Goal: Use online tool/utility: Utilize a website feature to perform a specific function

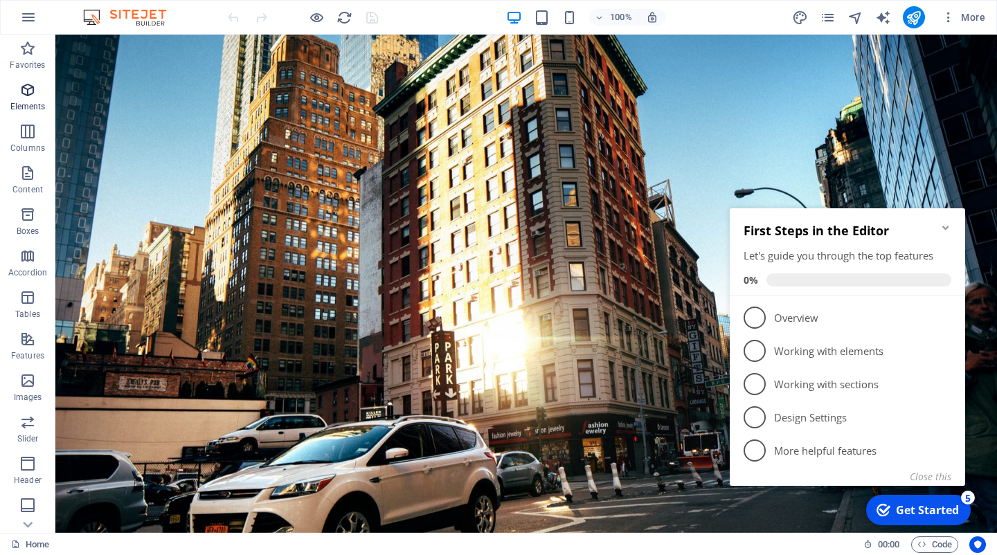
click at [26, 95] on icon "button" at bounding box center [27, 90] width 17 height 17
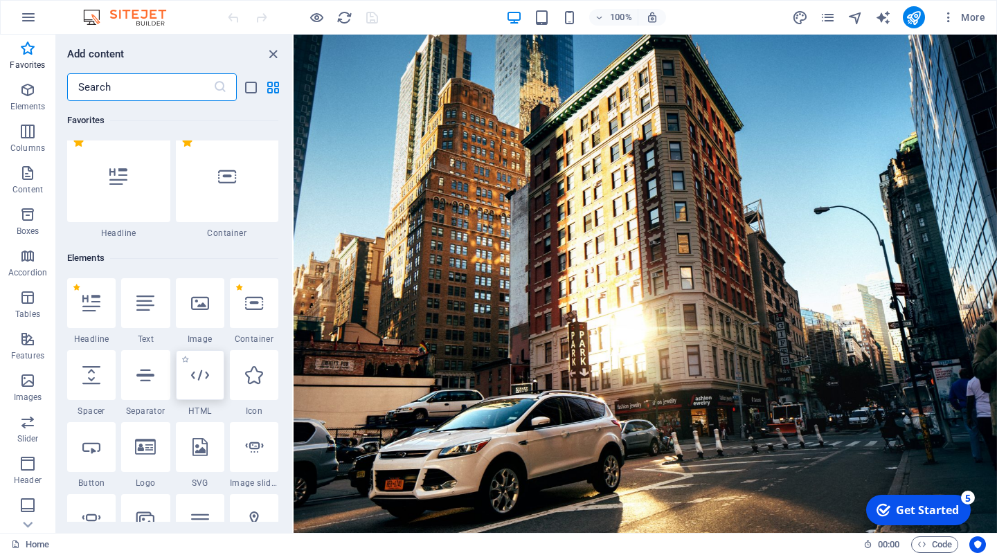
scroll to position [15, 0]
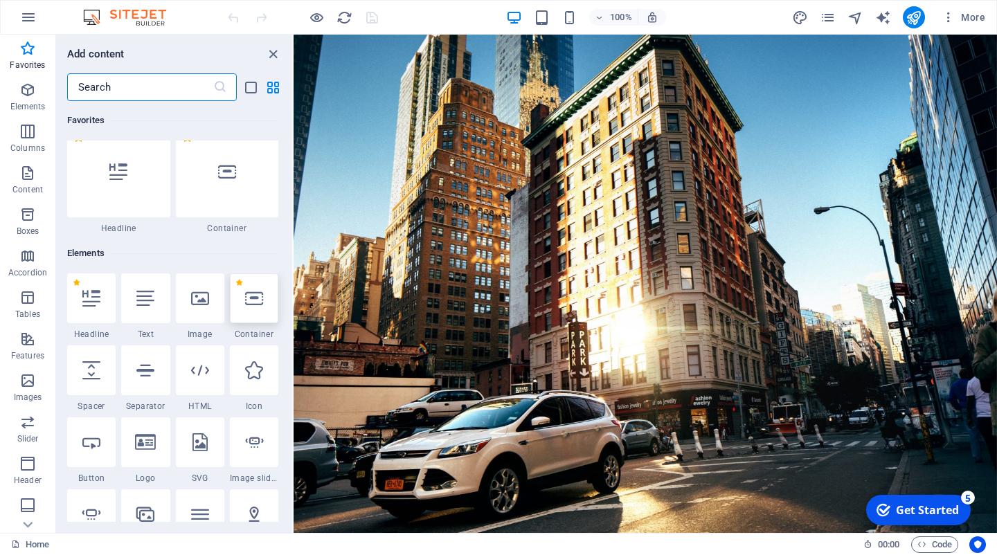
click at [255, 295] on icon at bounding box center [254, 298] width 18 height 18
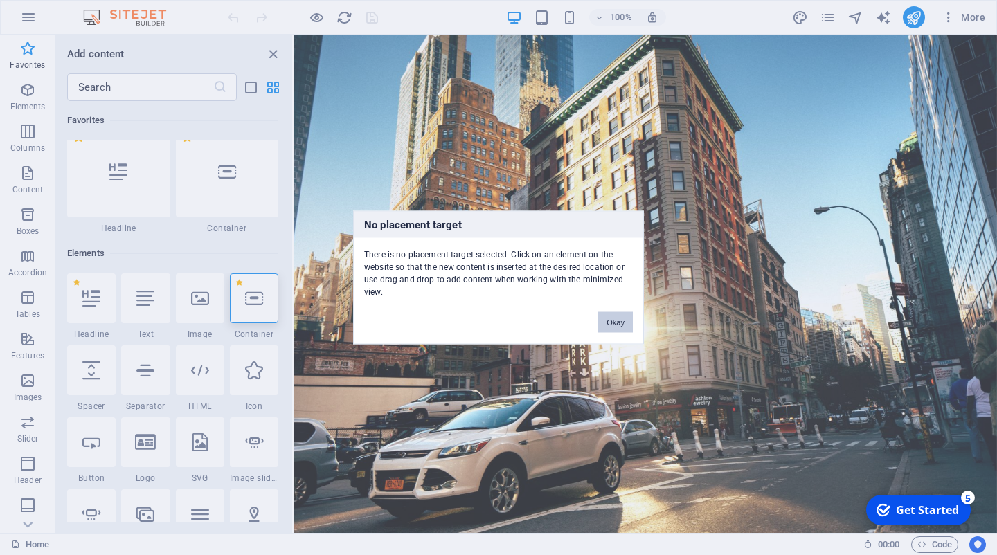
click at [606, 315] on button "Okay" at bounding box center [615, 322] width 35 height 21
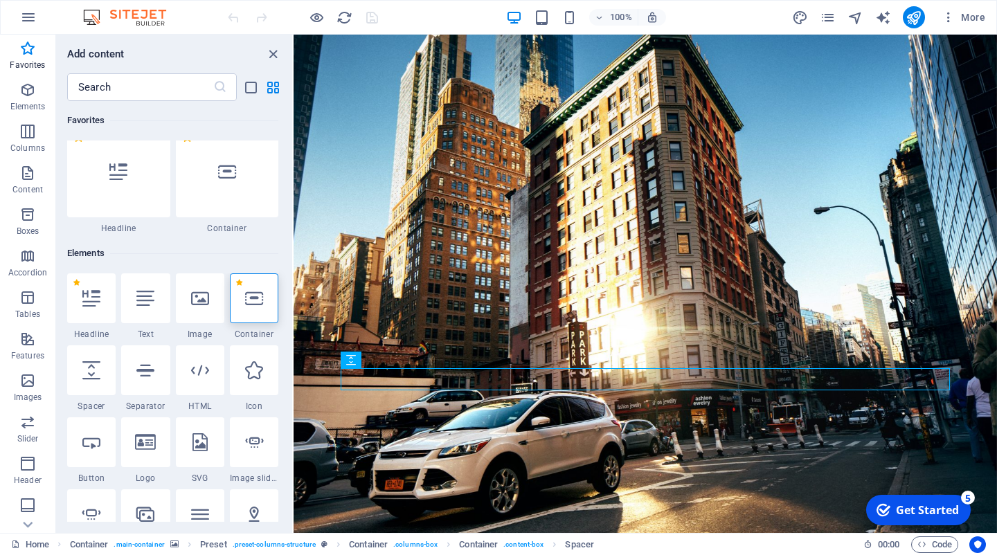
click at [258, 293] on icon at bounding box center [254, 298] width 18 height 18
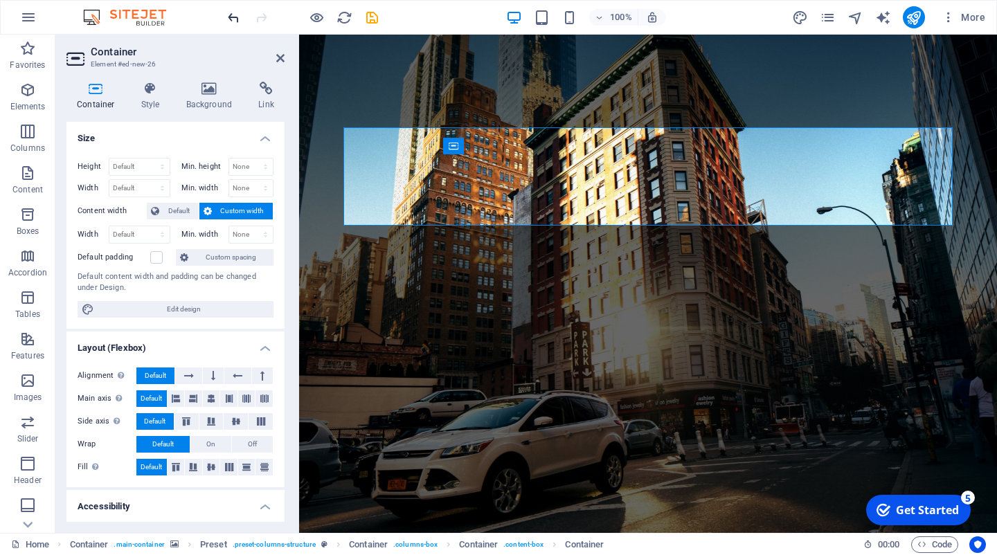
click at [230, 17] on icon "undo" at bounding box center [234, 18] width 16 height 16
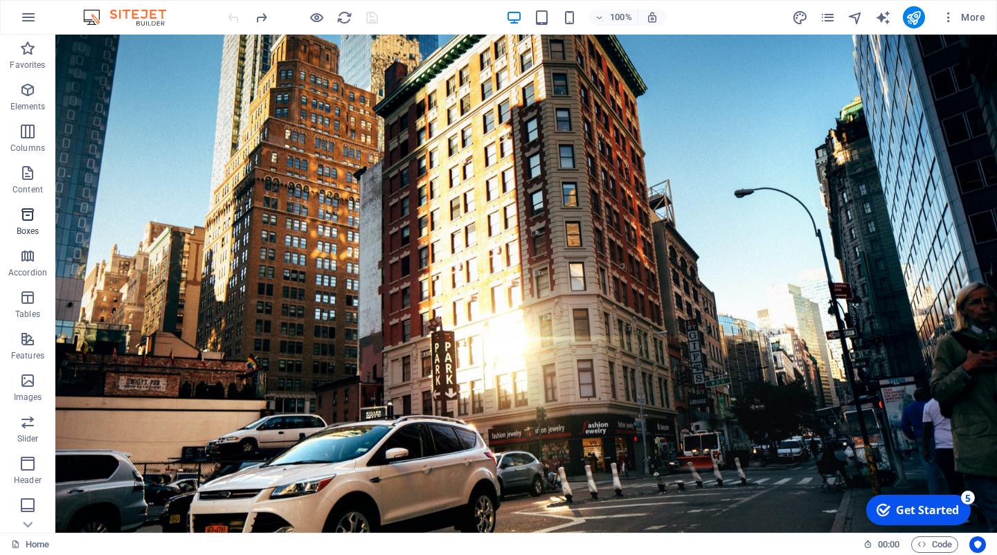
click at [30, 210] on icon "button" at bounding box center [27, 214] width 17 height 17
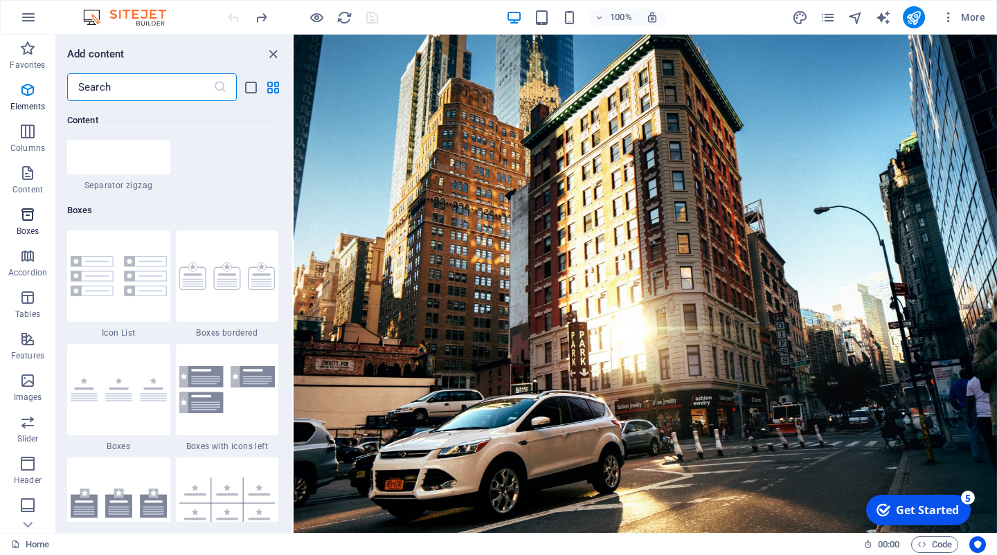
scroll to position [3818, 0]
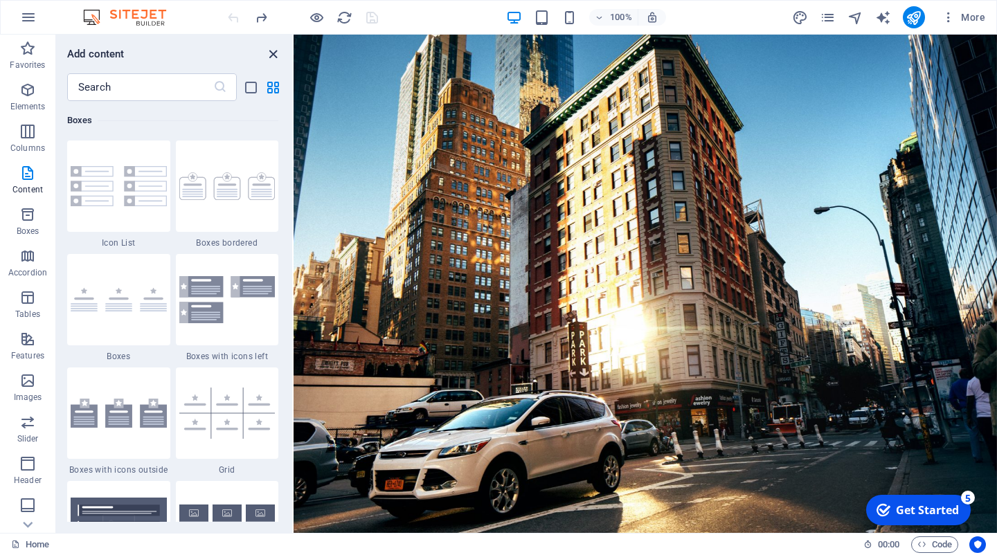
click at [274, 46] on icon "close panel" at bounding box center [273, 54] width 16 height 16
